Goal: Information Seeking & Learning: Learn about a topic

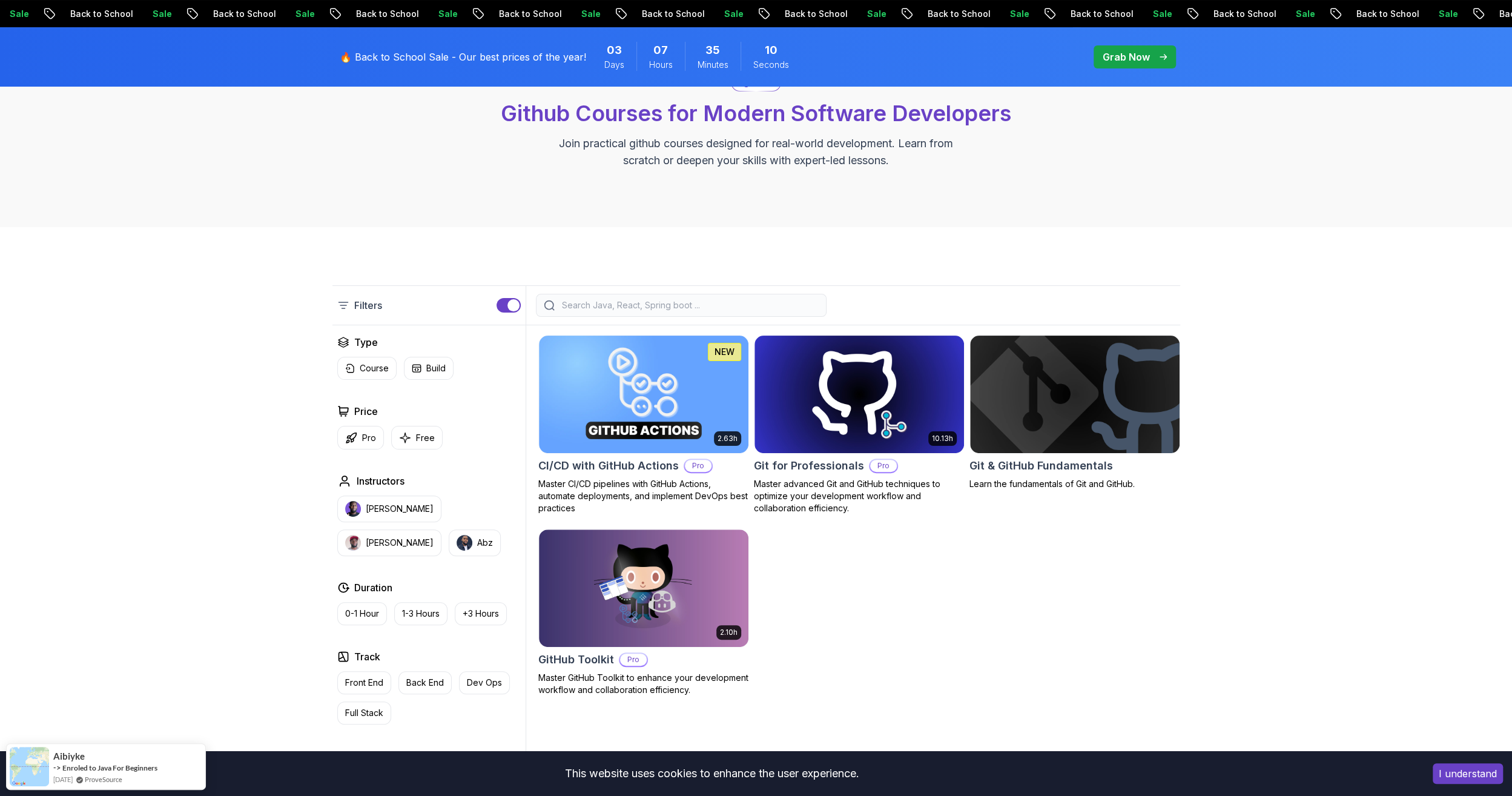
scroll to position [121, 0]
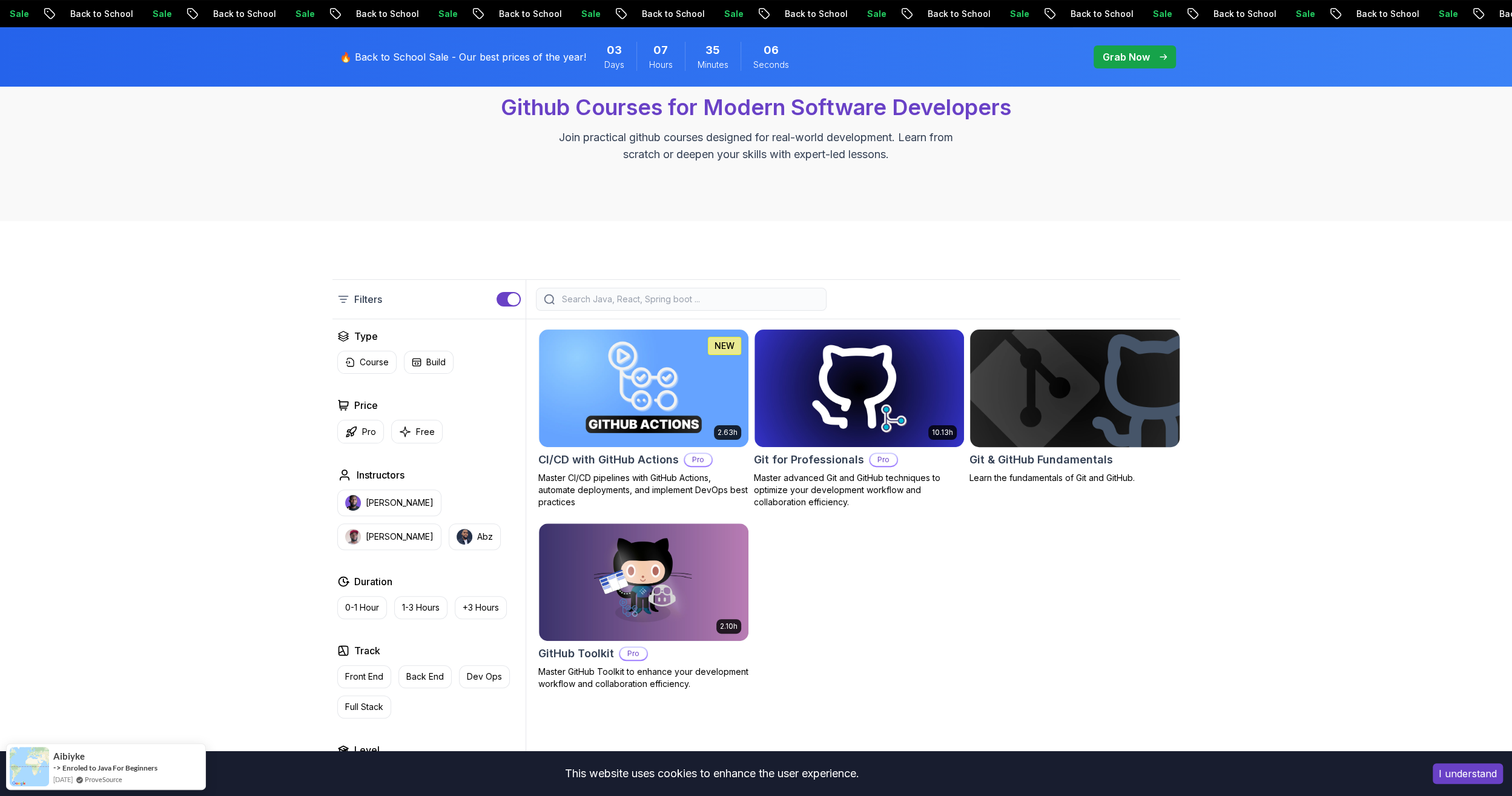
click at [1103, 393] on img at bounding box center [1075, 388] width 220 height 123
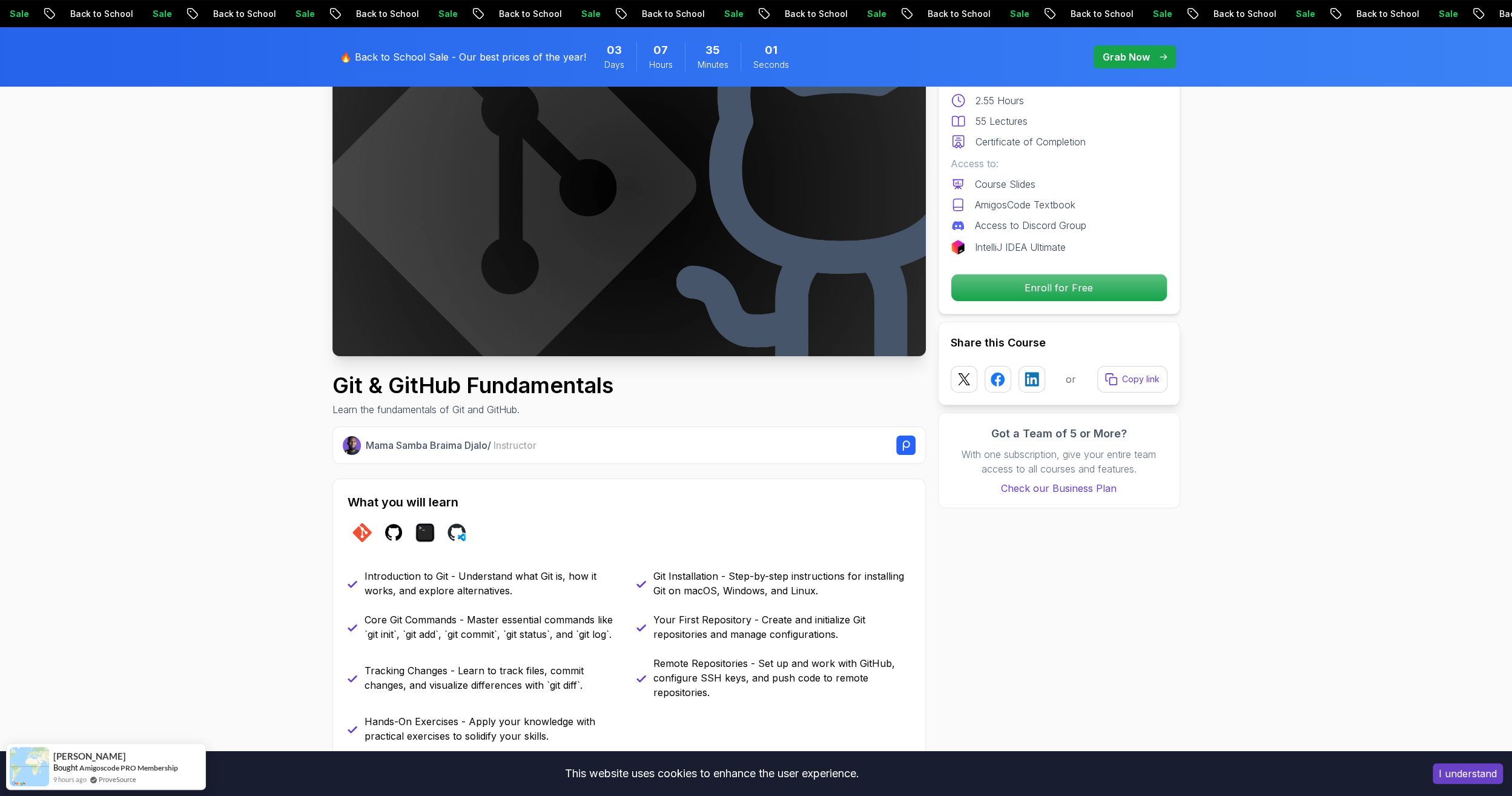
scroll to position [242, 0]
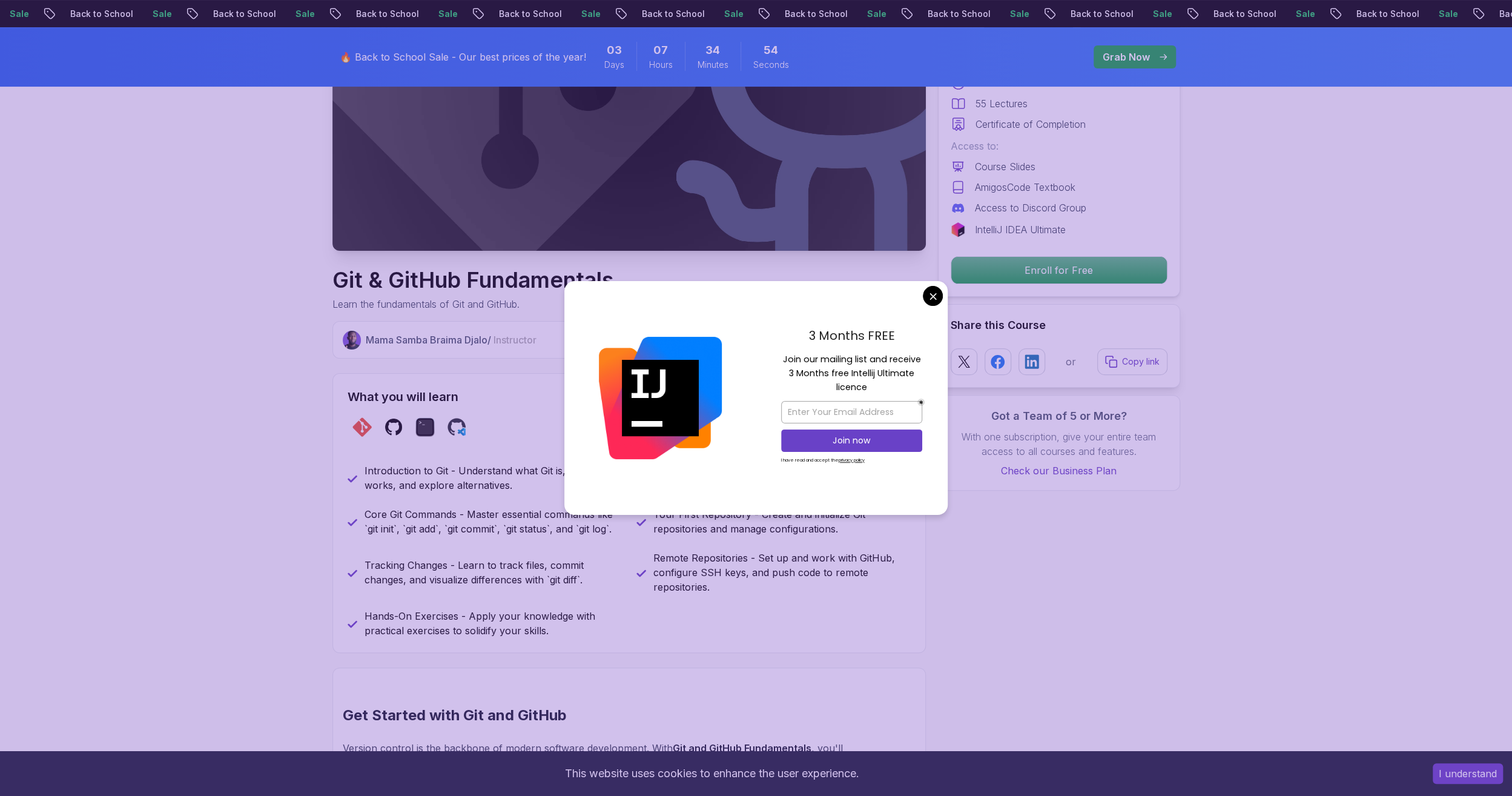
click at [915, 303] on div "3 Months FREE Join our mailing list and receive 3 Months free Intellij Ultimate…" at bounding box center [851, 398] width 192 height 234
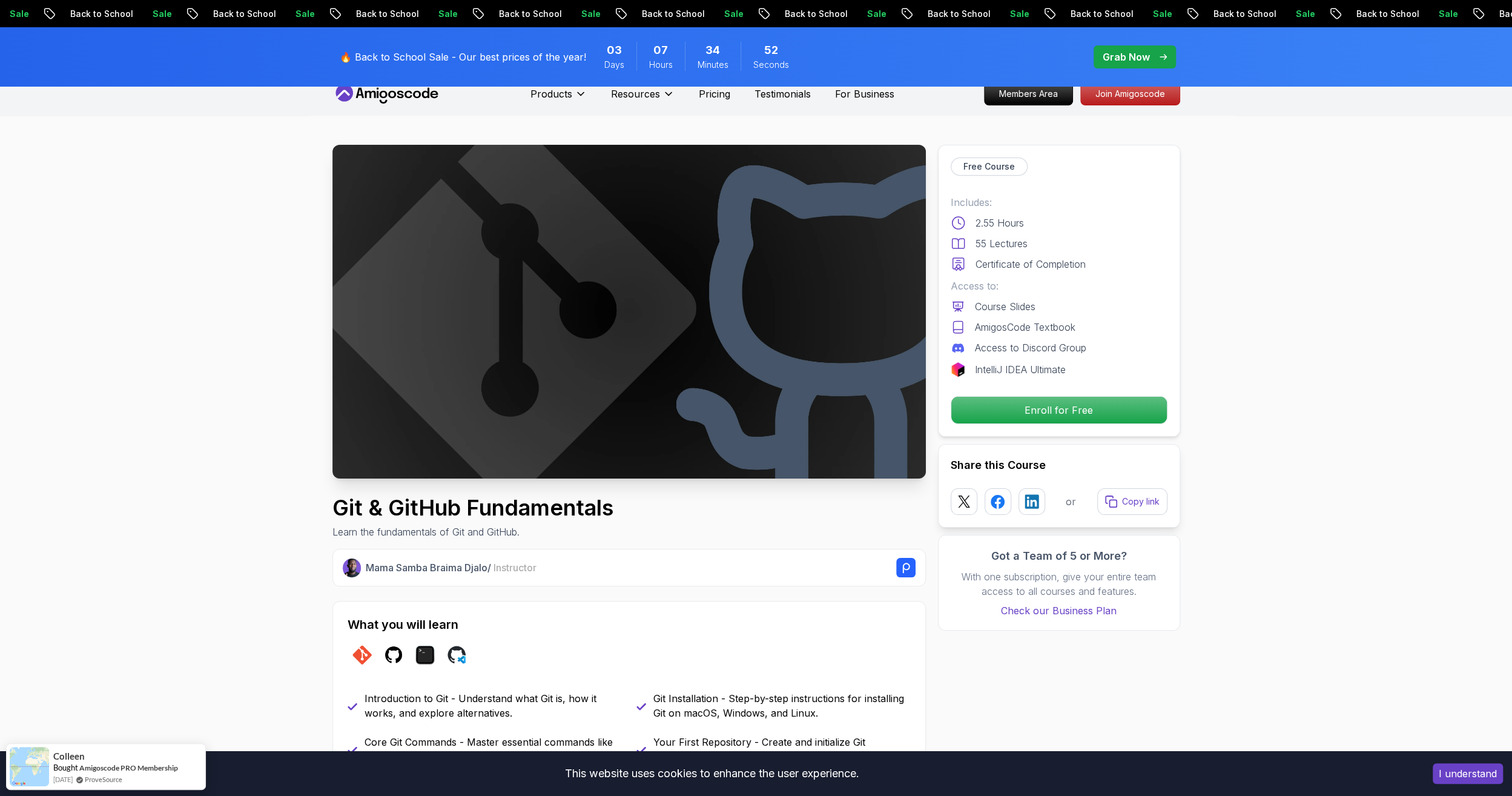
scroll to position [0, 0]
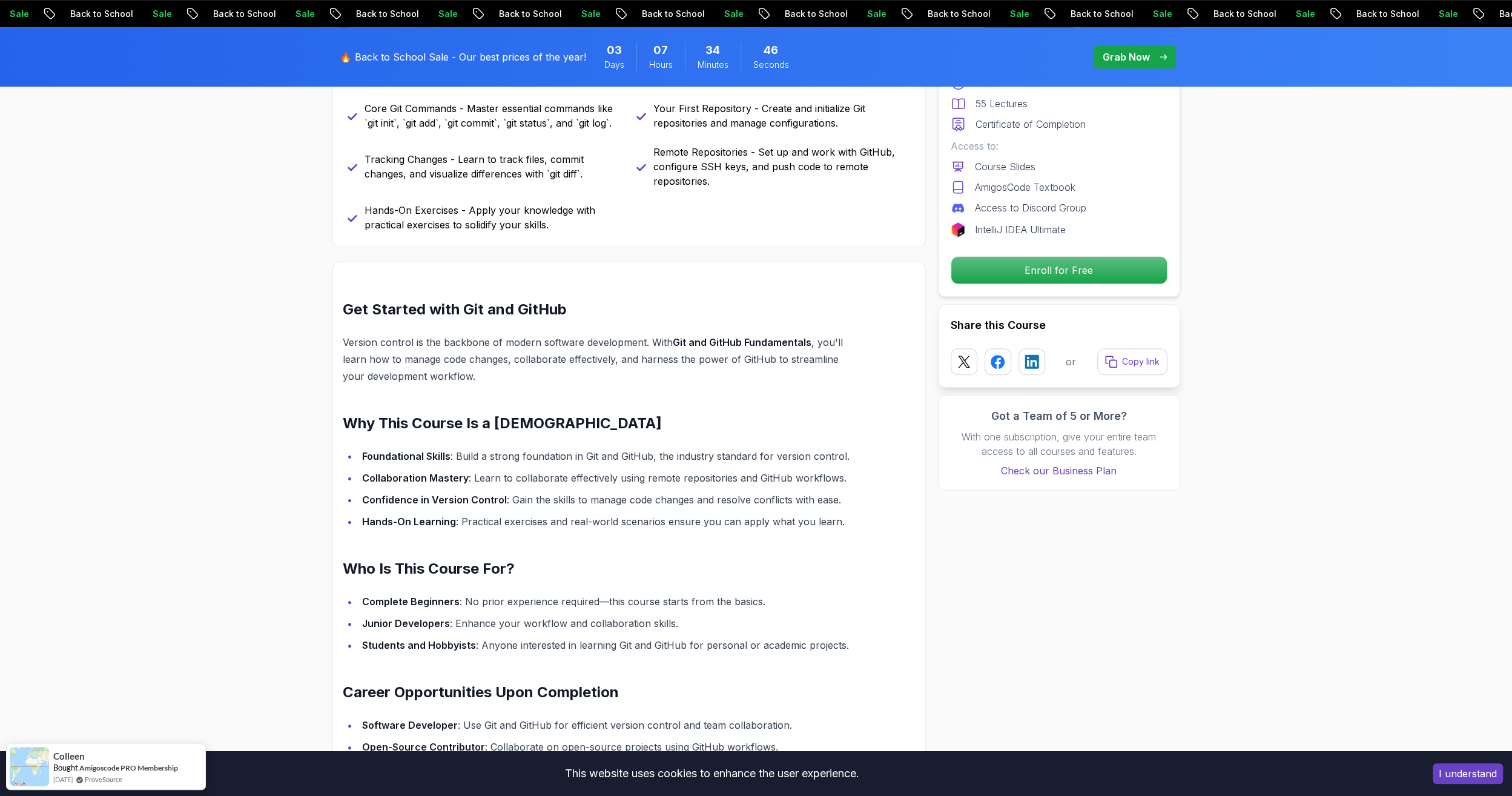
scroll to position [727, 0]
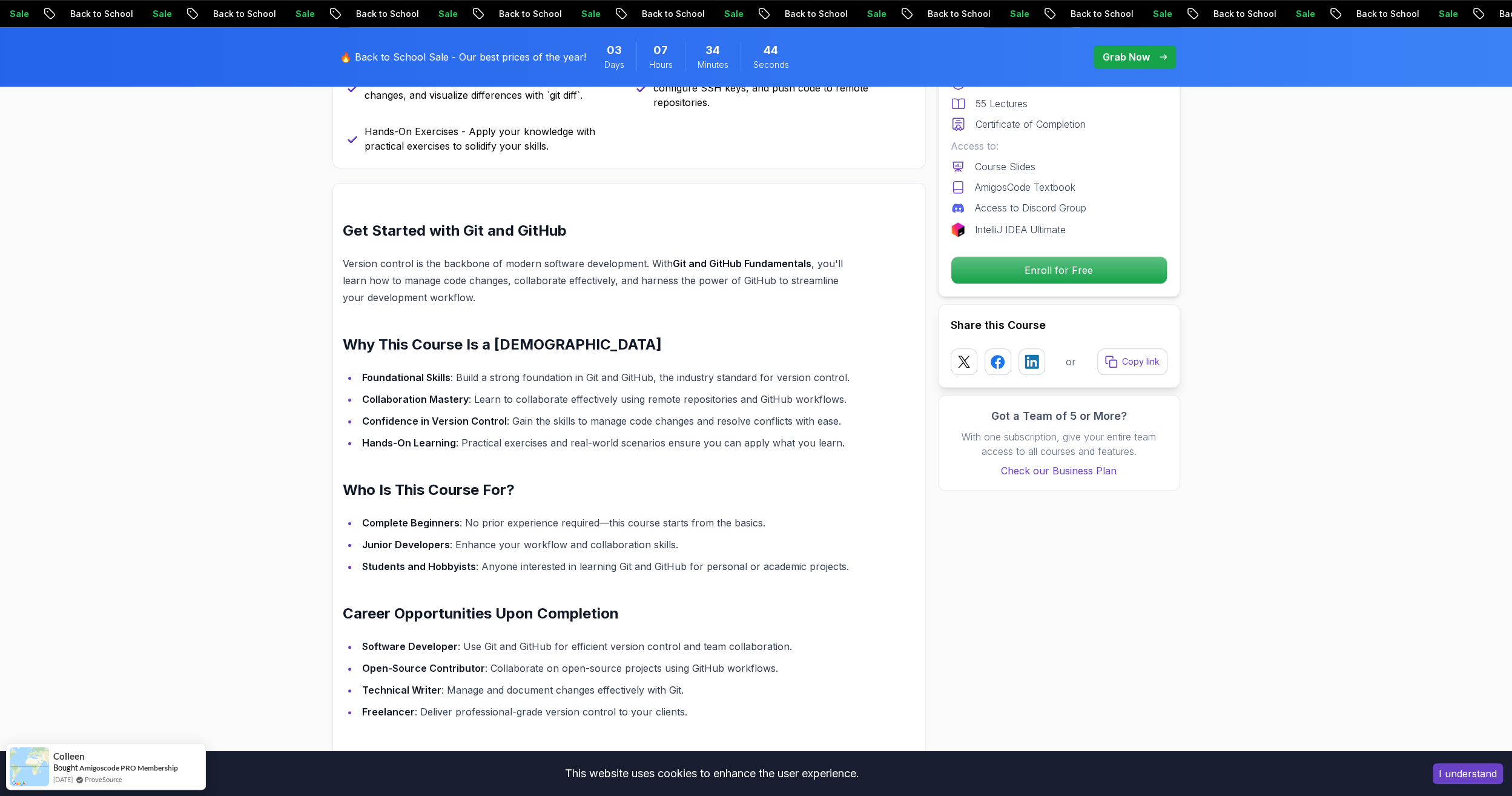
click at [245, 759] on div "This website uses cookies to enhance the user experience. I understand" at bounding box center [756, 773] width 1512 height 45
click at [190, 758] on div "[PERSON_NAME] Bought Amigoscode PRO Membership [DATE] ProveSource" at bounding box center [106, 761] width 200 height 47
click at [230, 757] on div "This website uses cookies to enhance the user experience. I understand" at bounding box center [756, 773] width 1512 height 45
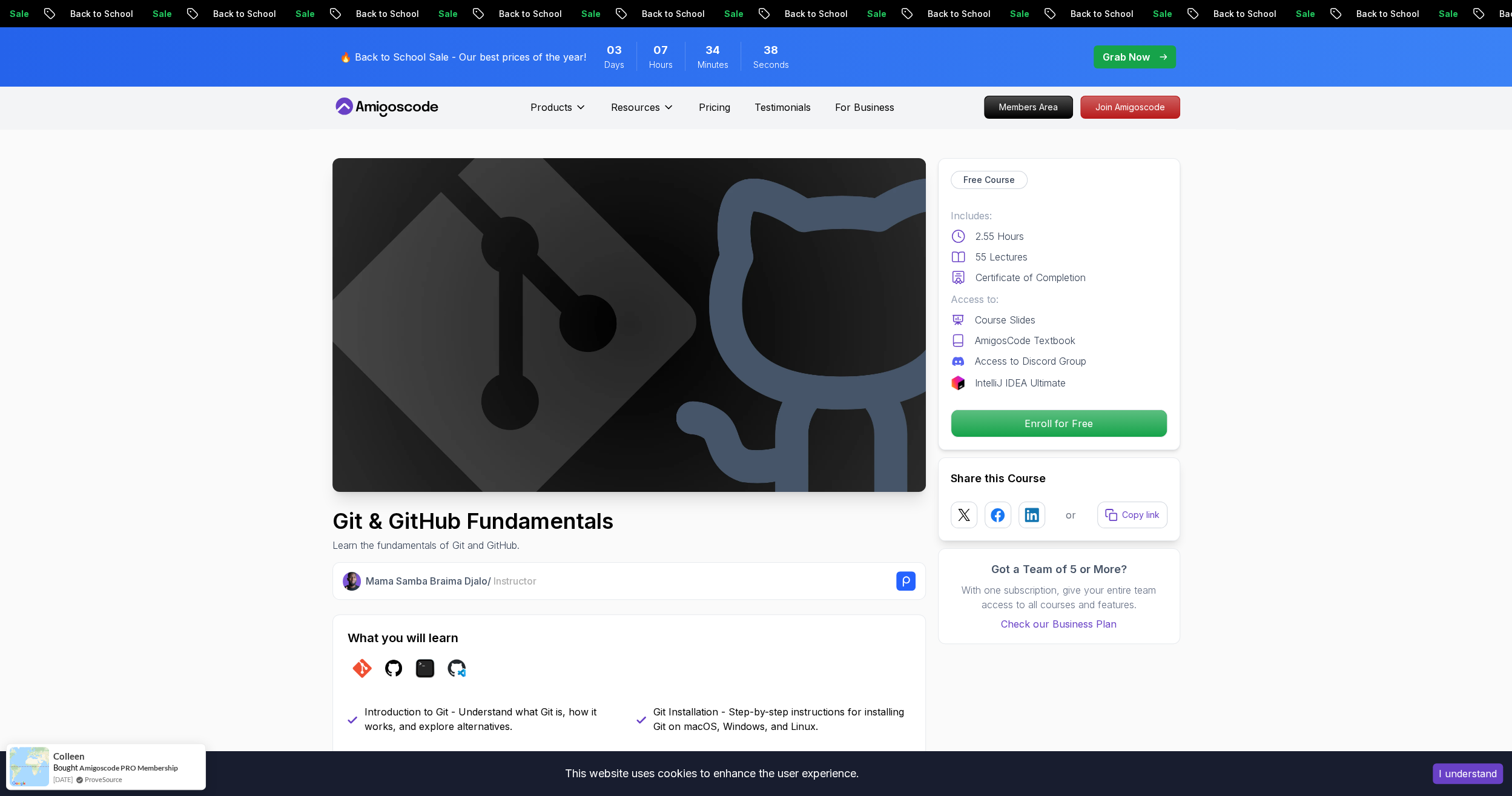
scroll to position [0, 0]
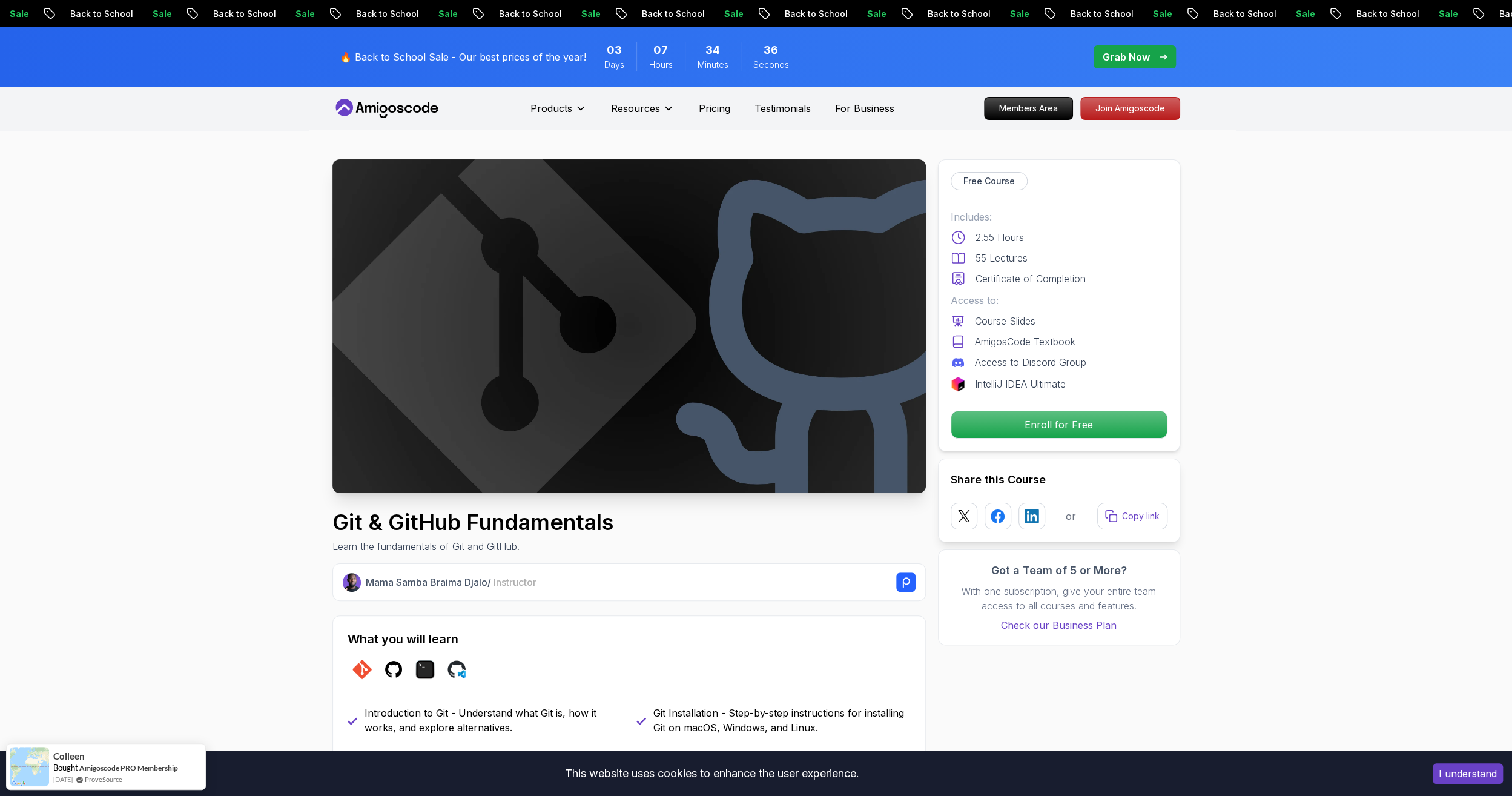
click at [215, 780] on div "This website uses cookies to enhance the user experience." at bounding box center [712, 773] width 1405 height 27
click at [228, 768] on div "This website uses cookies to enhance the user experience." at bounding box center [712, 773] width 1405 height 27
